Goal: Register for event/course

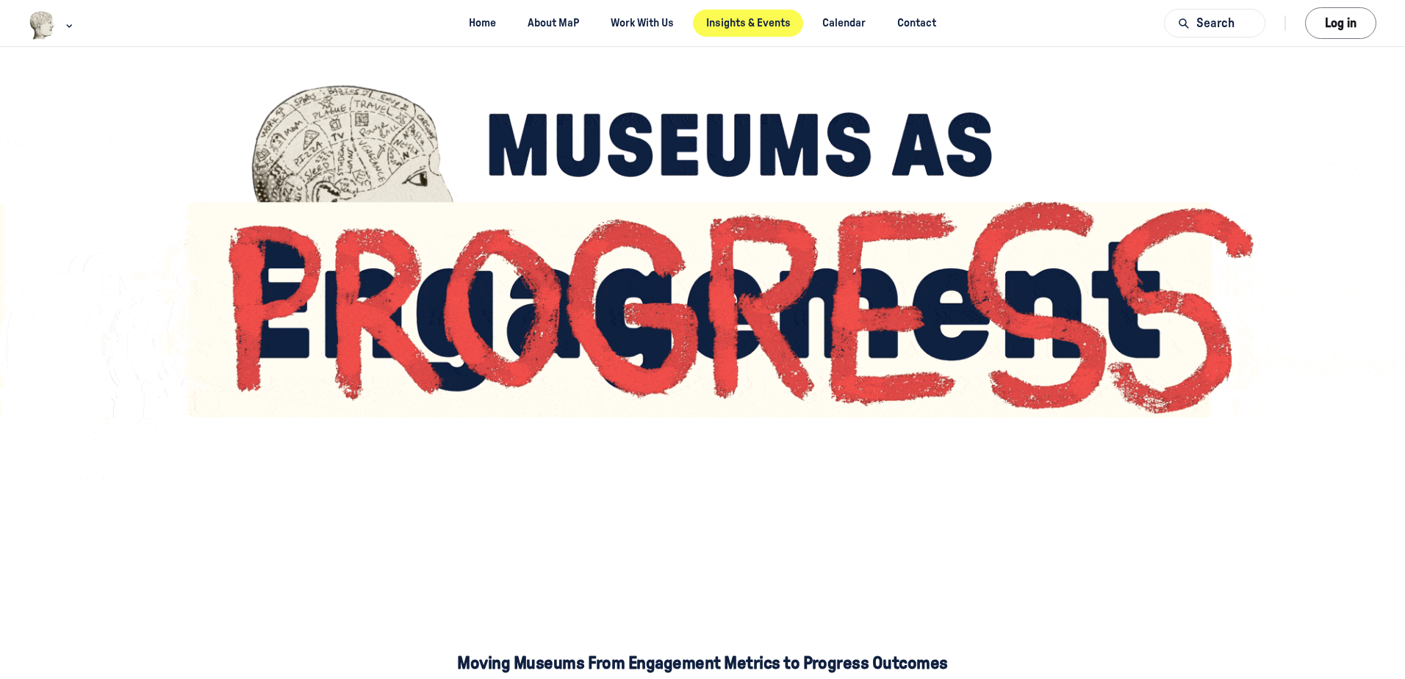
click at [782, 20] on link "Insights & Events" at bounding box center [748, 23] width 110 height 27
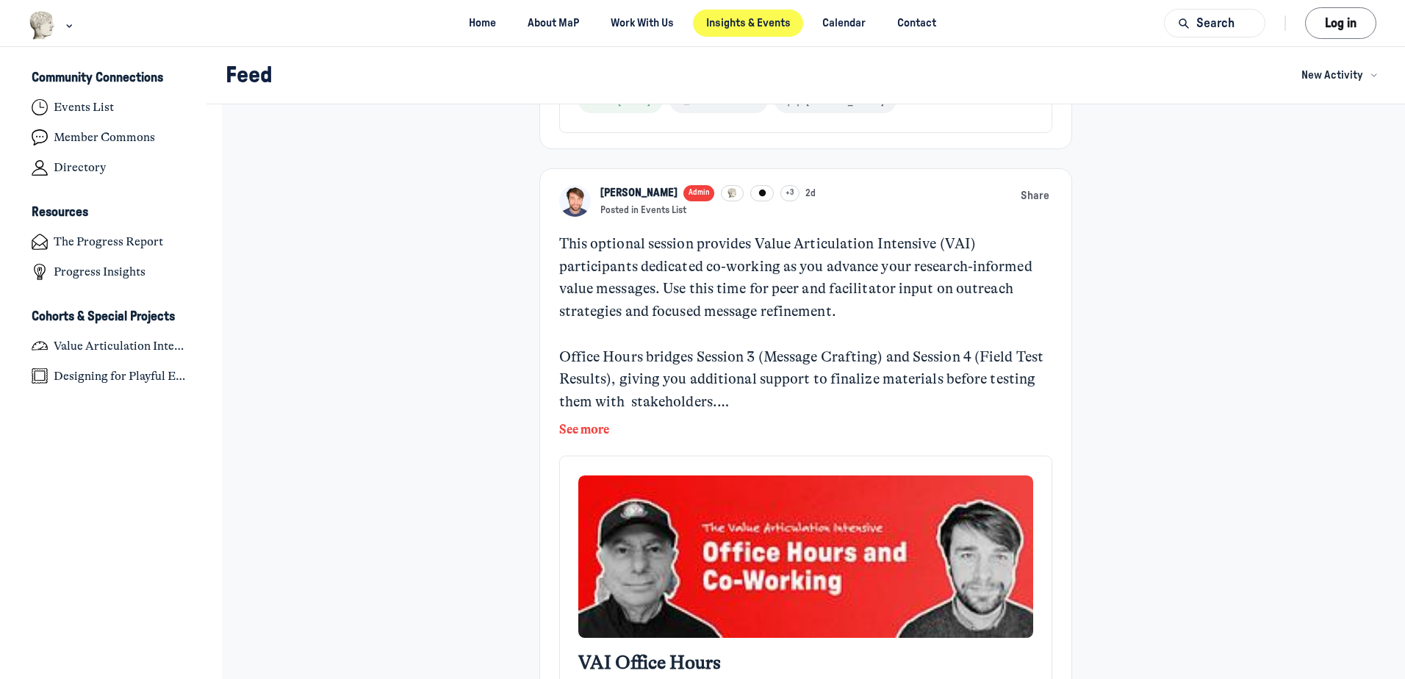
scroll to position [514, 0]
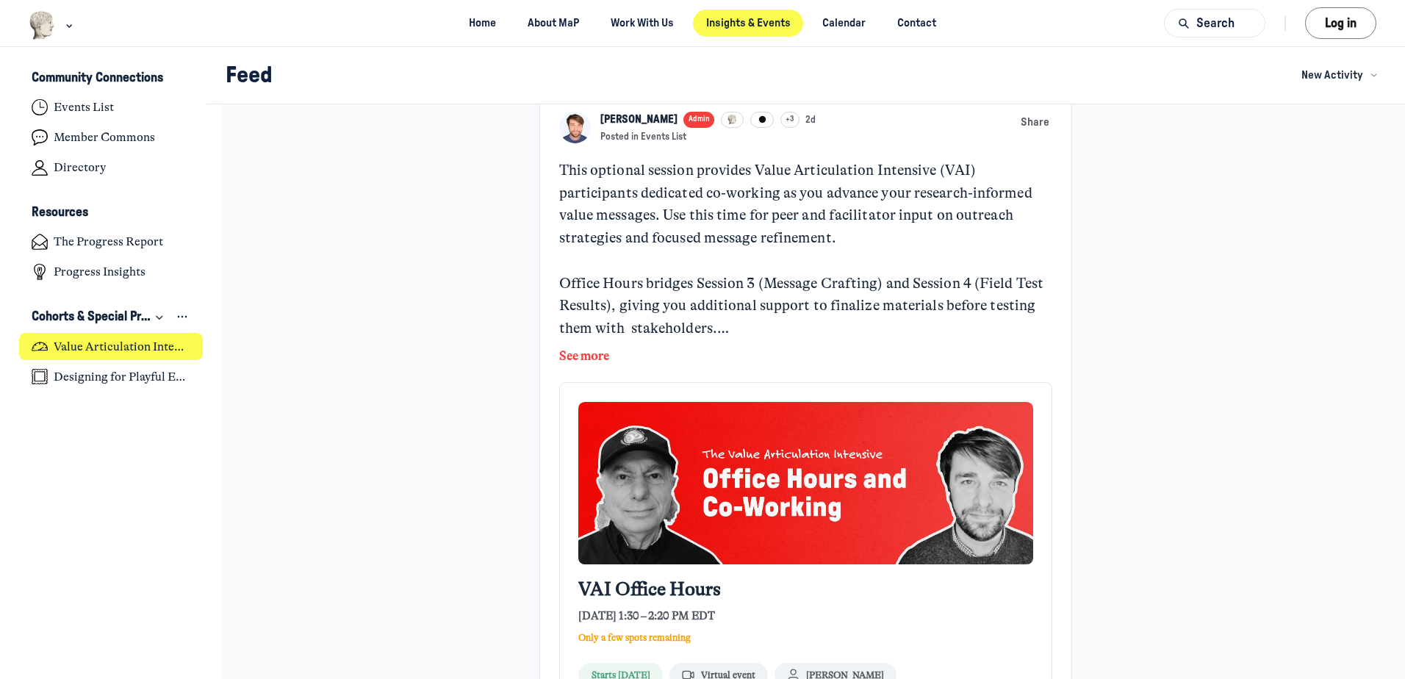
click at [96, 344] on h4 "Value Articulation Intensive (Cultural Leadership Lab)" at bounding box center [122, 347] width 137 height 15
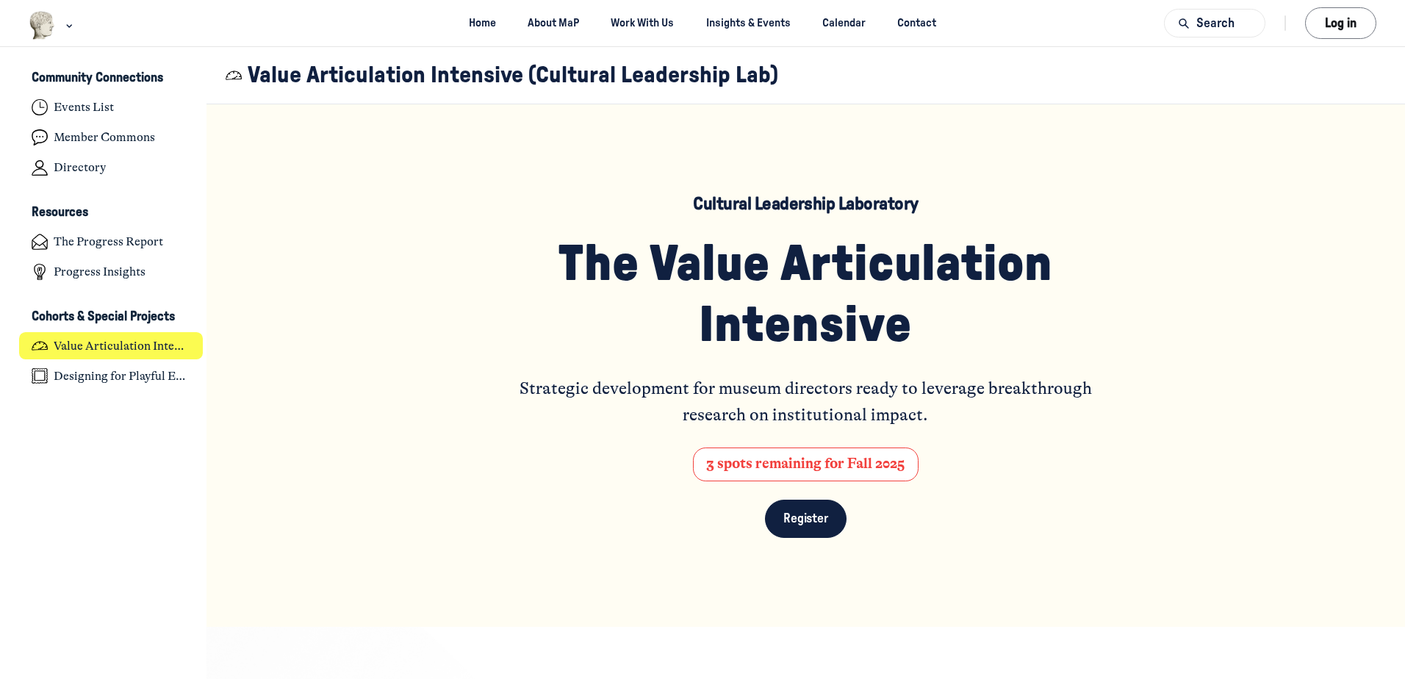
click at [786, 519] on span "Register" at bounding box center [805, 518] width 45 height 19
click at [124, 340] on h4 "Value Articulation Intensive (Cultural Leadership Lab)" at bounding box center [122, 346] width 137 height 15
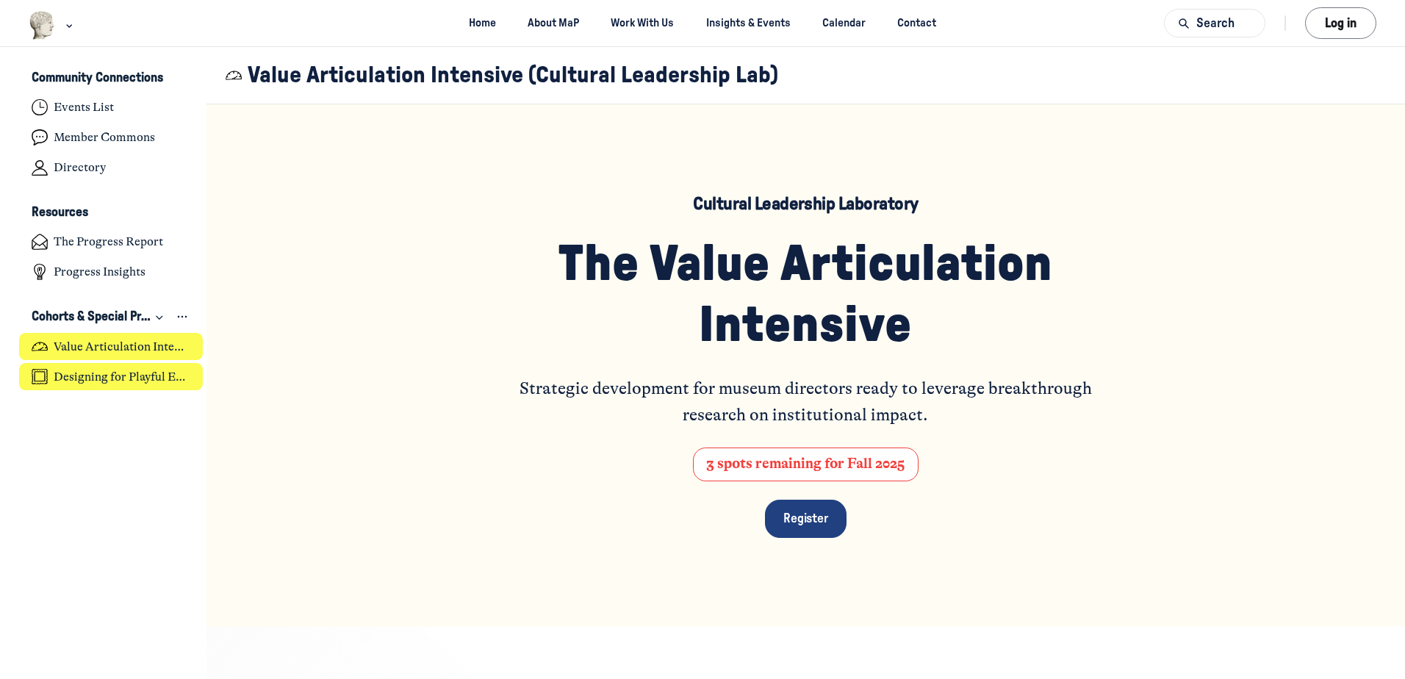
click at [146, 370] on h4 "Designing for Playful Engagement" at bounding box center [122, 377] width 137 height 15
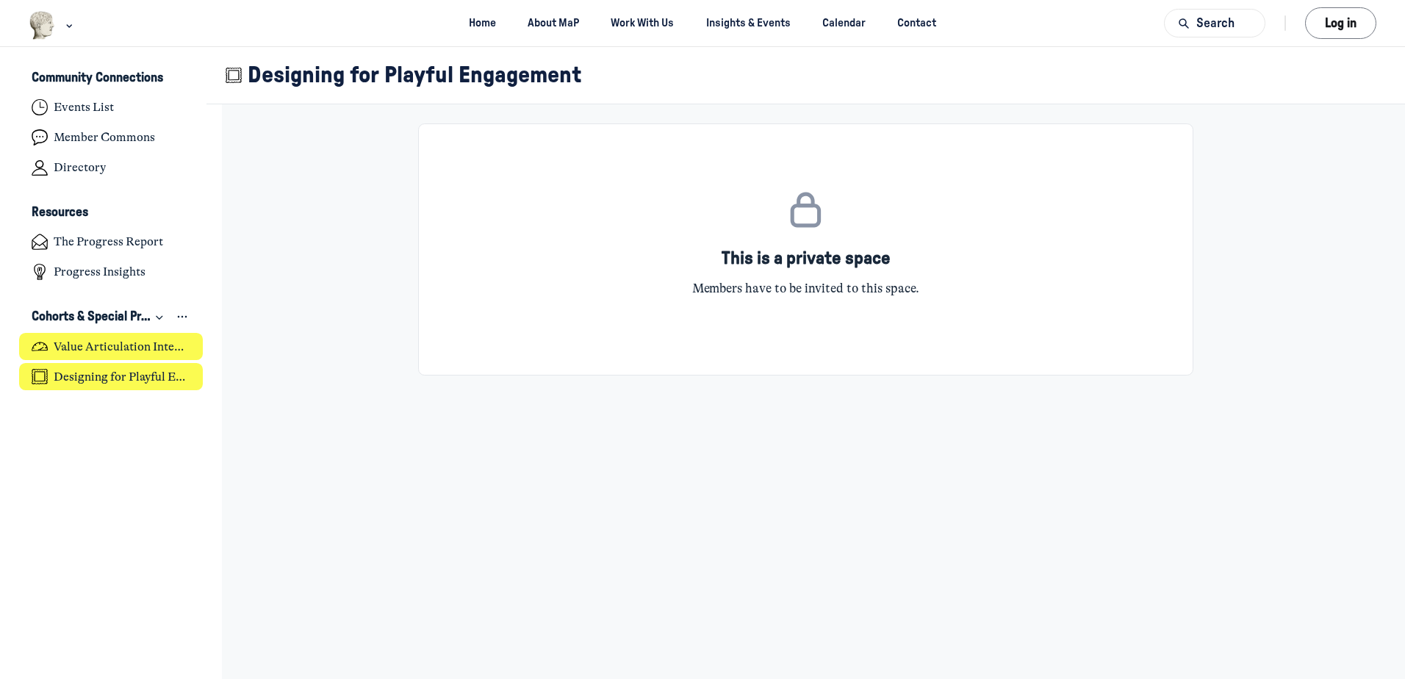
click at [149, 340] on h4 "Value Articulation Intensive (Cultural Leadership Lab)" at bounding box center [122, 347] width 137 height 15
